Goal: Task Accomplishment & Management: Manage account settings

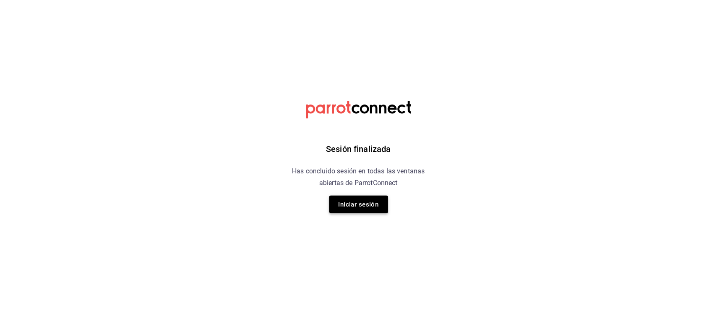
click at [351, 202] on button "Iniciar sesión" at bounding box center [358, 205] width 59 height 18
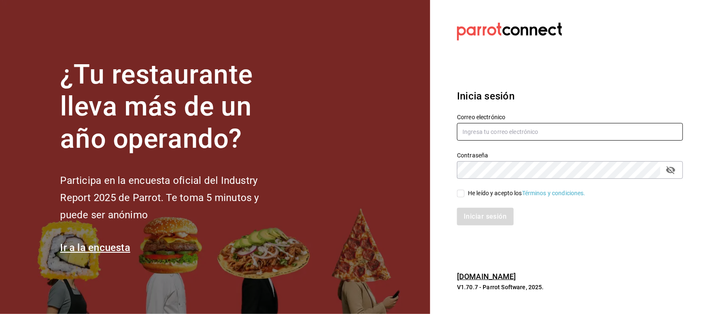
type input "araceli.cordero@grupocosteno.com"
click at [461, 196] on input "He leído y acepto los Términos y condiciones." at bounding box center [461, 194] width 8 height 8
checkbox input "true"
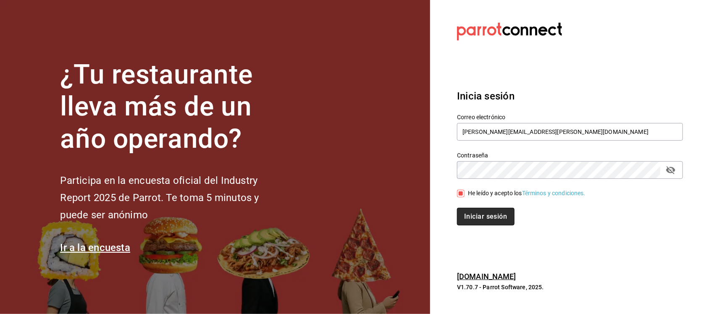
click at [461, 213] on button "Iniciar sesión" at bounding box center [485, 217] width 57 height 18
